Goal: Find specific page/section: Find specific page/section

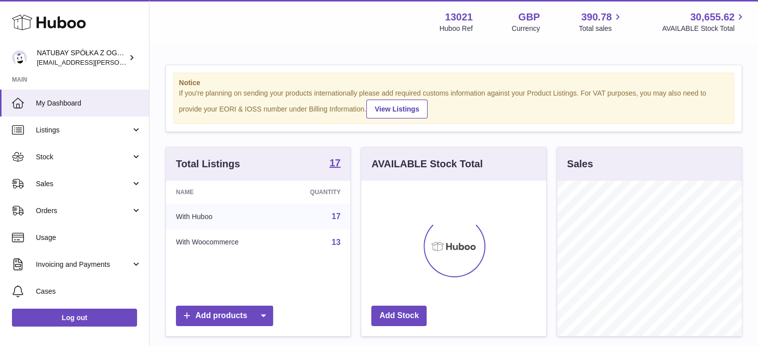
scroll to position [155, 185]
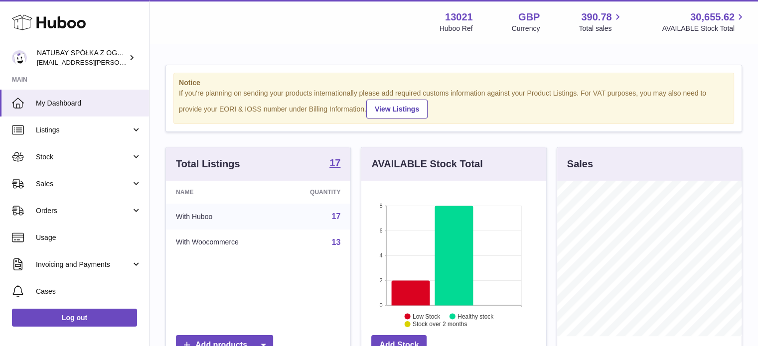
drag, startPoint x: 93, startPoint y: 161, endPoint x: 93, endPoint y: 175, distance: 14.0
click at [93, 161] on span "Stock" at bounding box center [83, 156] width 95 height 9
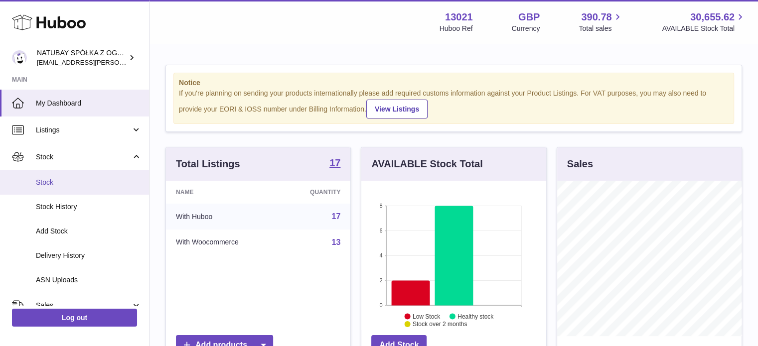
click at [92, 181] on span "Stock" at bounding box center [89, 182] width 106 height 9
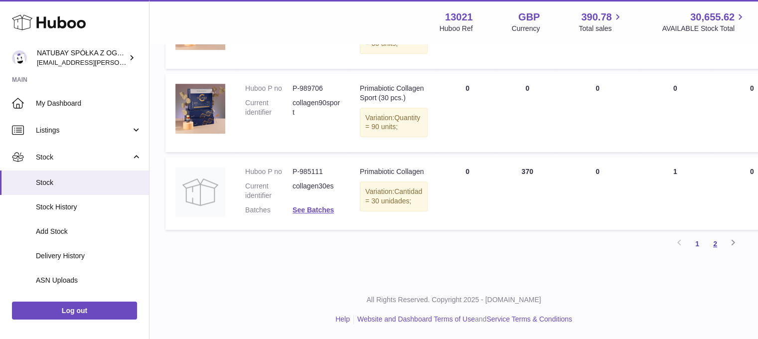
click at [712, 246] on link "2" at bounding box center [715, 244] width 18 height 18
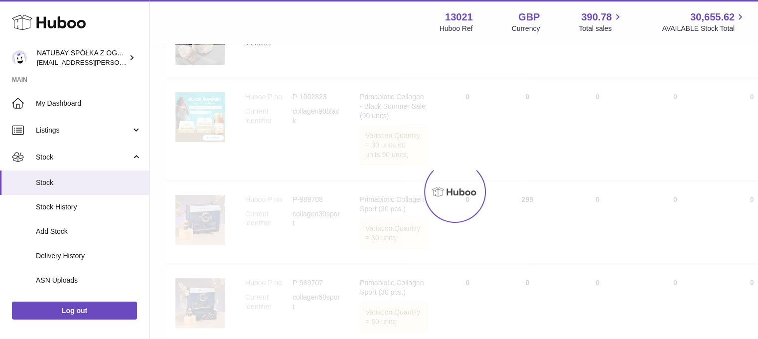
scroll to position [45, 0]
